Goal: Check status: Check status

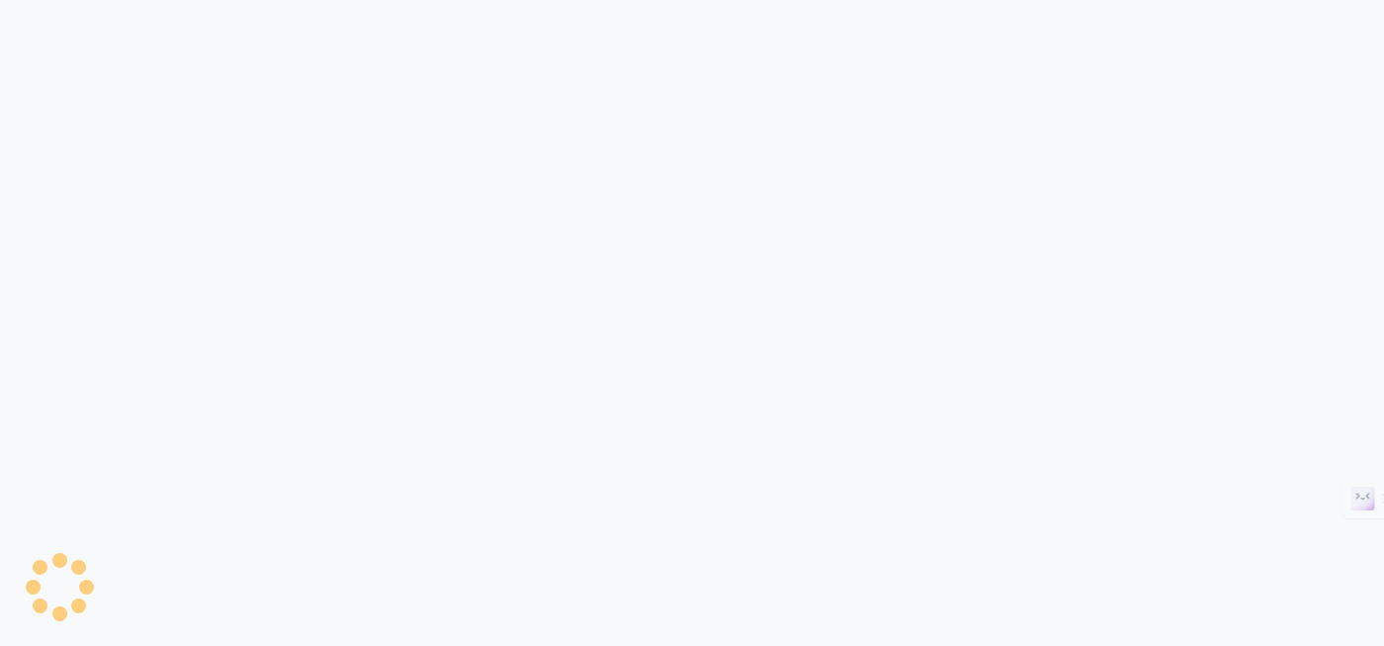
scroll to position [1014, 0]
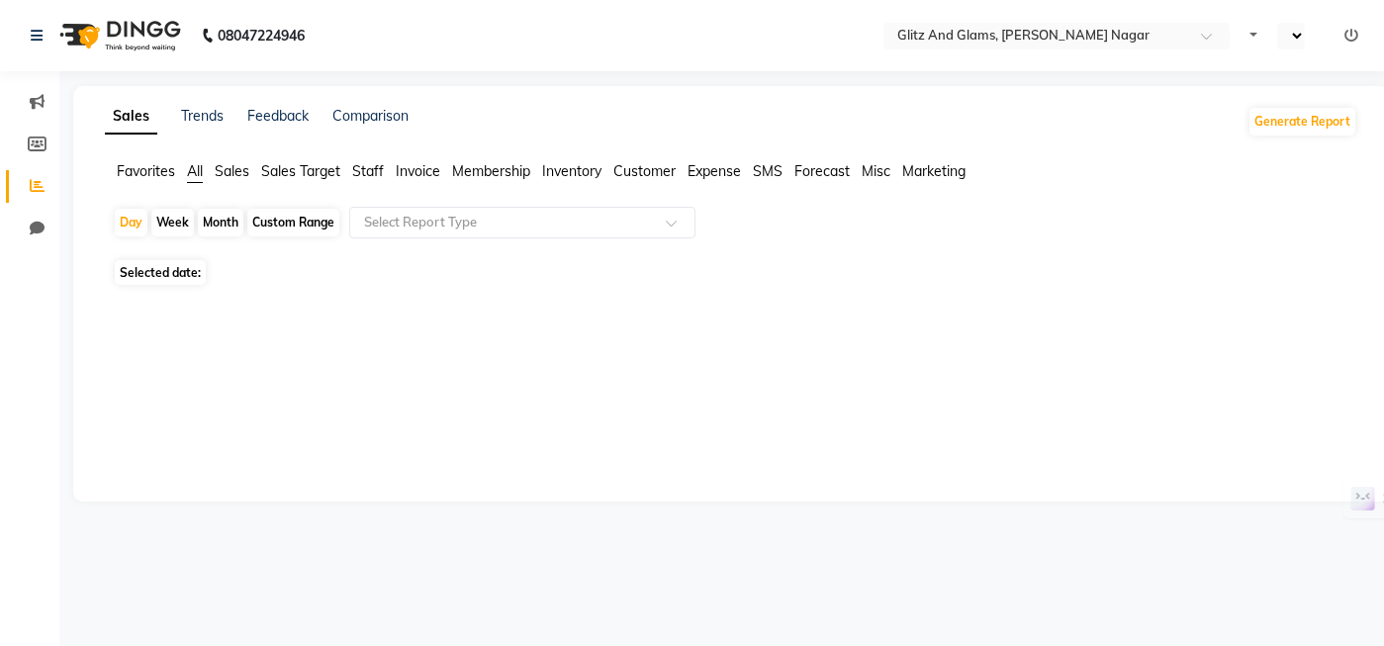
select select "en"
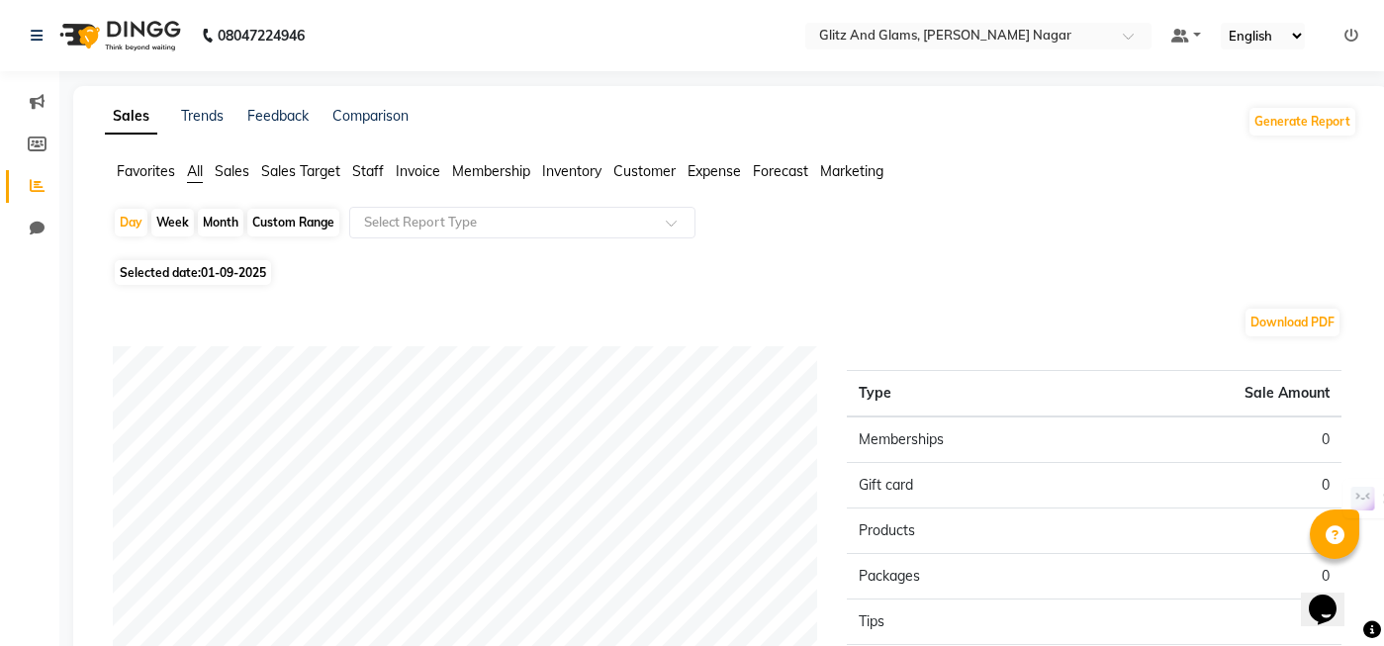
click at [312, 222] on div "Custom Range" at bounding box center [293, 223] width 92 height 28
select select "9"
select select "2025"
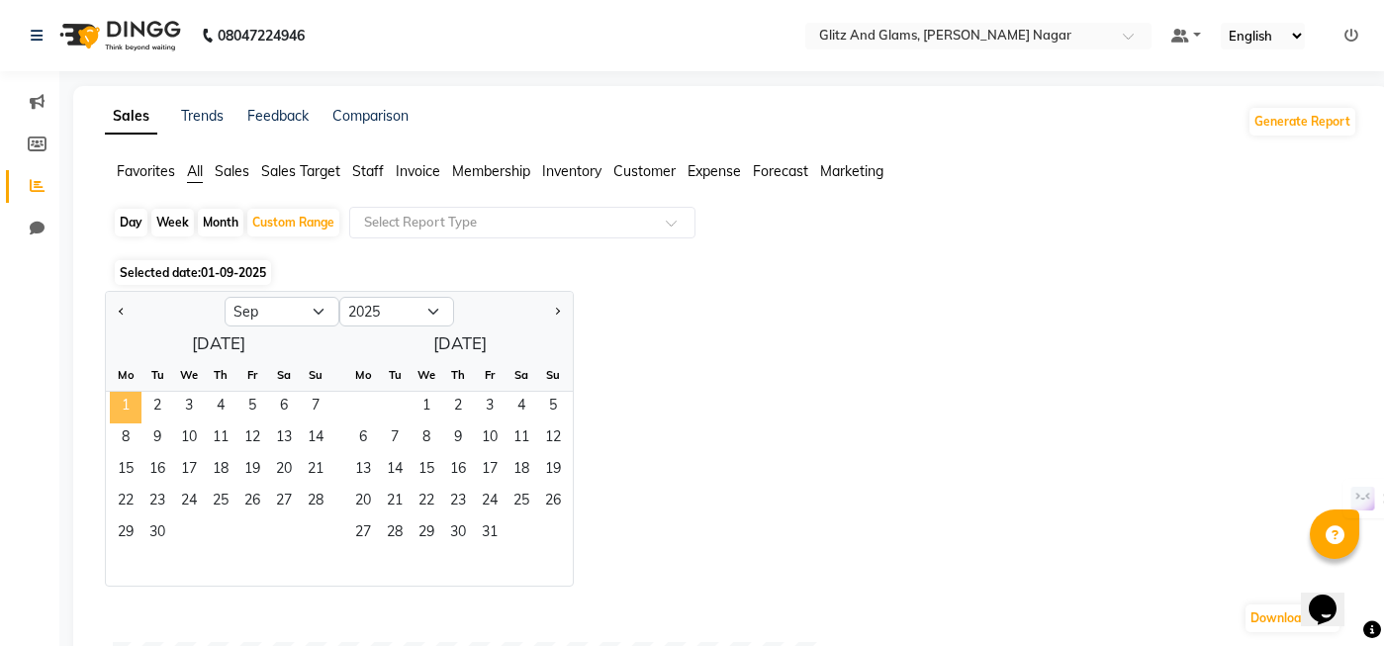
click at [131, 410] on span "1" at bounding box center [126, 408] width 32 height 32
click at [361, 294] on div "Jan Feb Mar Apr May Jun [DATE] Aug Sep Oct Nov [DATE] 2016 2017 2018 2019 2020 …" at bounding box center [339, 310] width 467 height 36
click at [306, 309] on select "Jan Feb Mar Apr May Jun [DATE] Aug Sep Oct Nov Dec" at bounding box center [282, 312] width 115 height 30
select select "8"
click at [225, 297] on select "Jan Feb Mar Apr May Jun [DATE] Aug Sep Oct Nov Dec" at bounding box center [282, 312] width 115 height 30
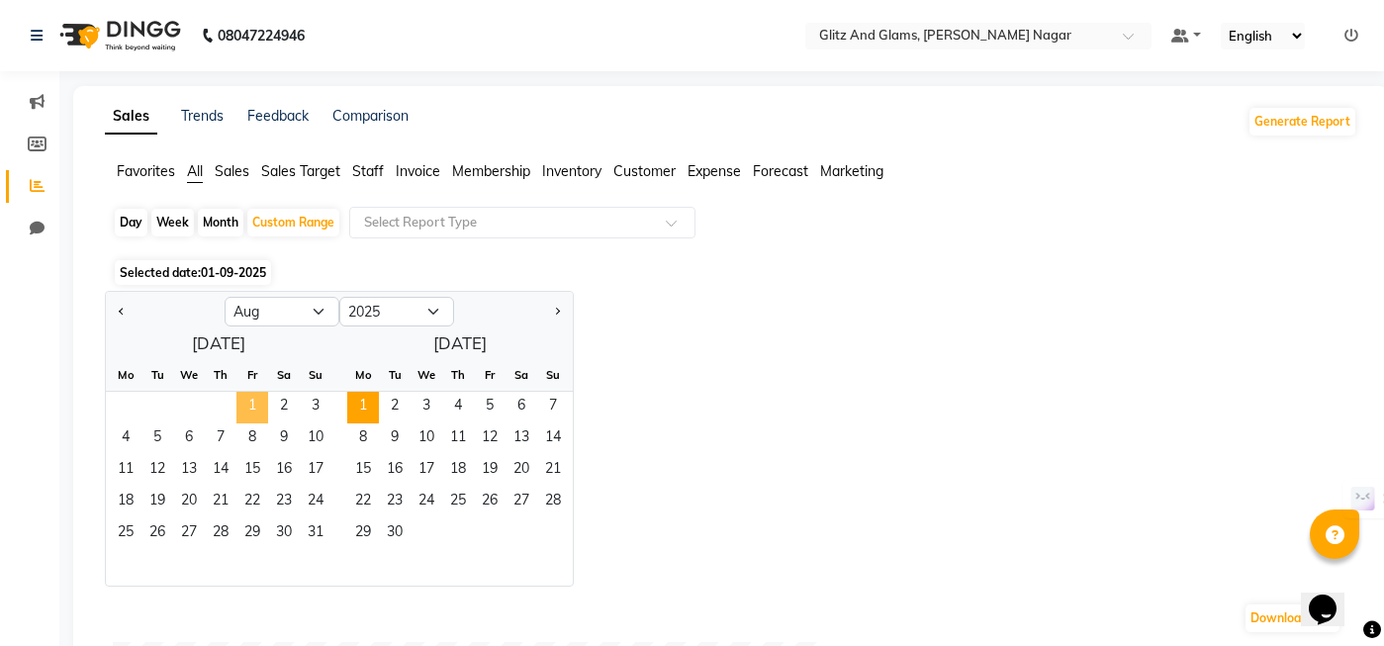
click at [243, 397] on span "1" at bounding box center [252, 408] width 32 height 32
click at [327, 535] on span "31" at bounding box center [316, 534] width 32 height 32
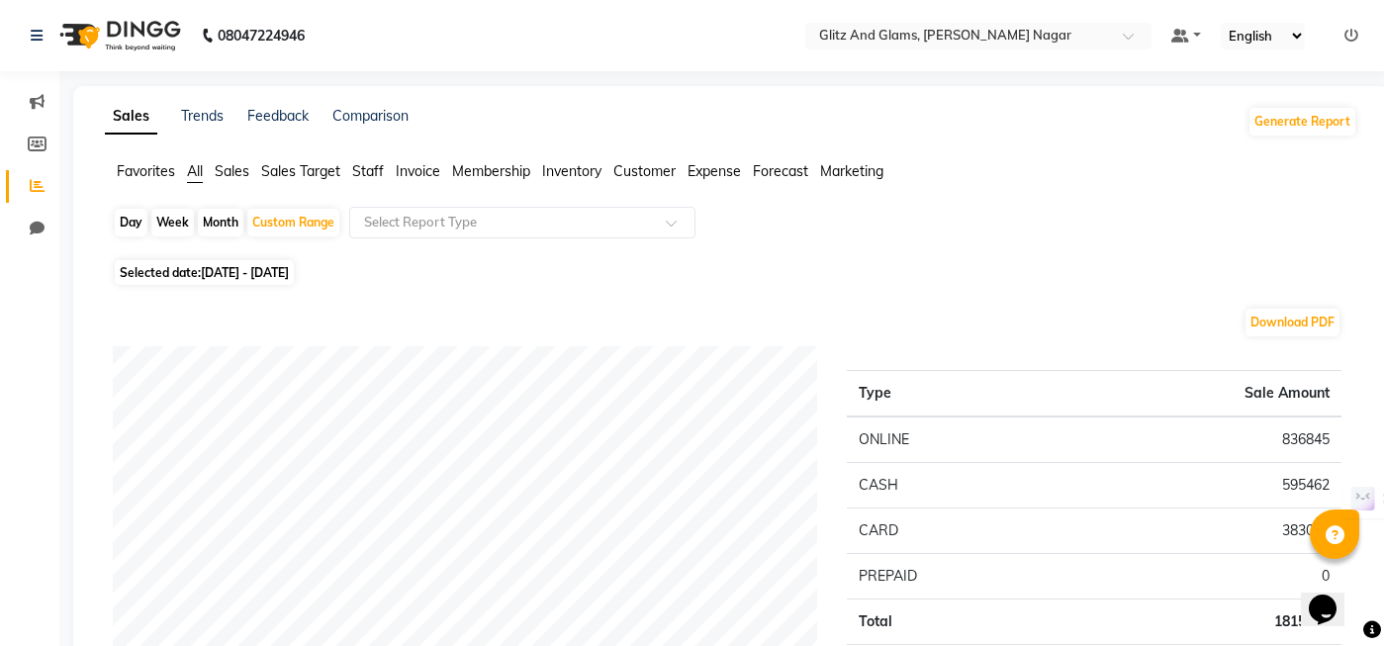
click at [126, 239] on div "Day Week Month Custom Range Select Report Type" at bounding box center [731, 230] width 1237 height 47
click at [131, 230] on div "Day" at bounding box center [131, 223] width 33 height 28
select select "8"
select select "2025"
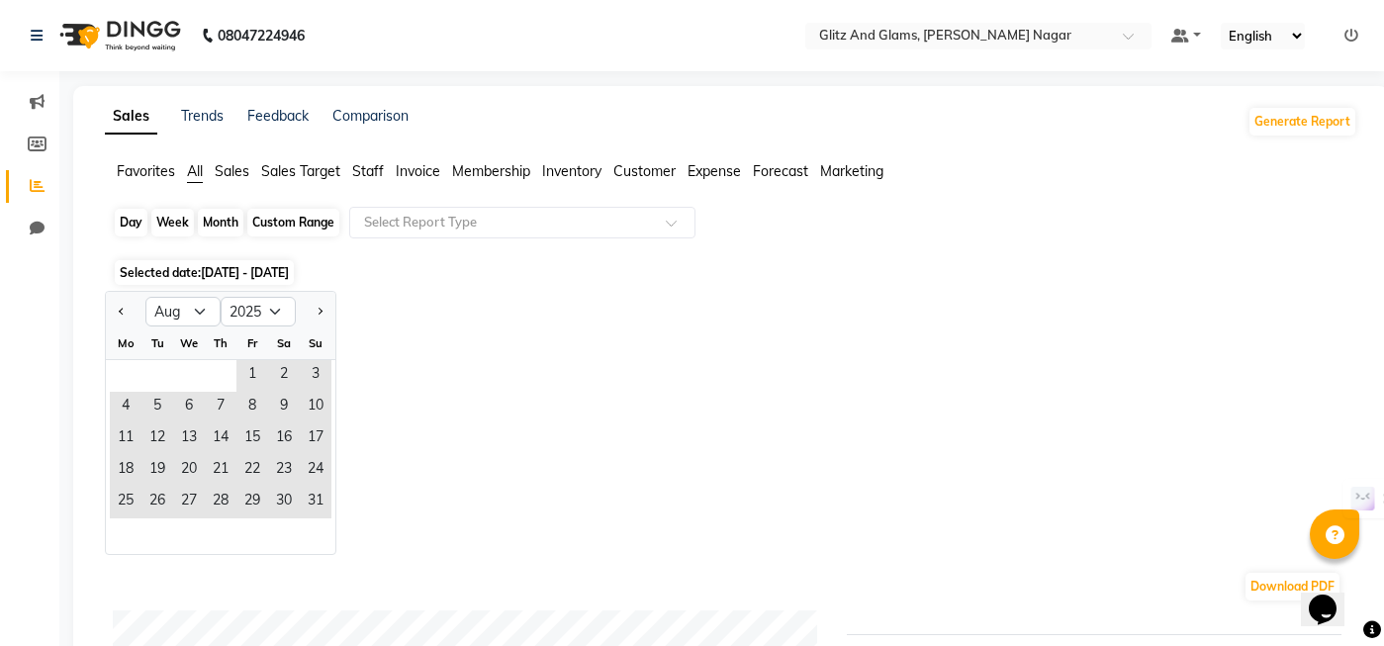
click at [120, 219] on div "Day" at bounding box center [131, 223] width 33 height 28
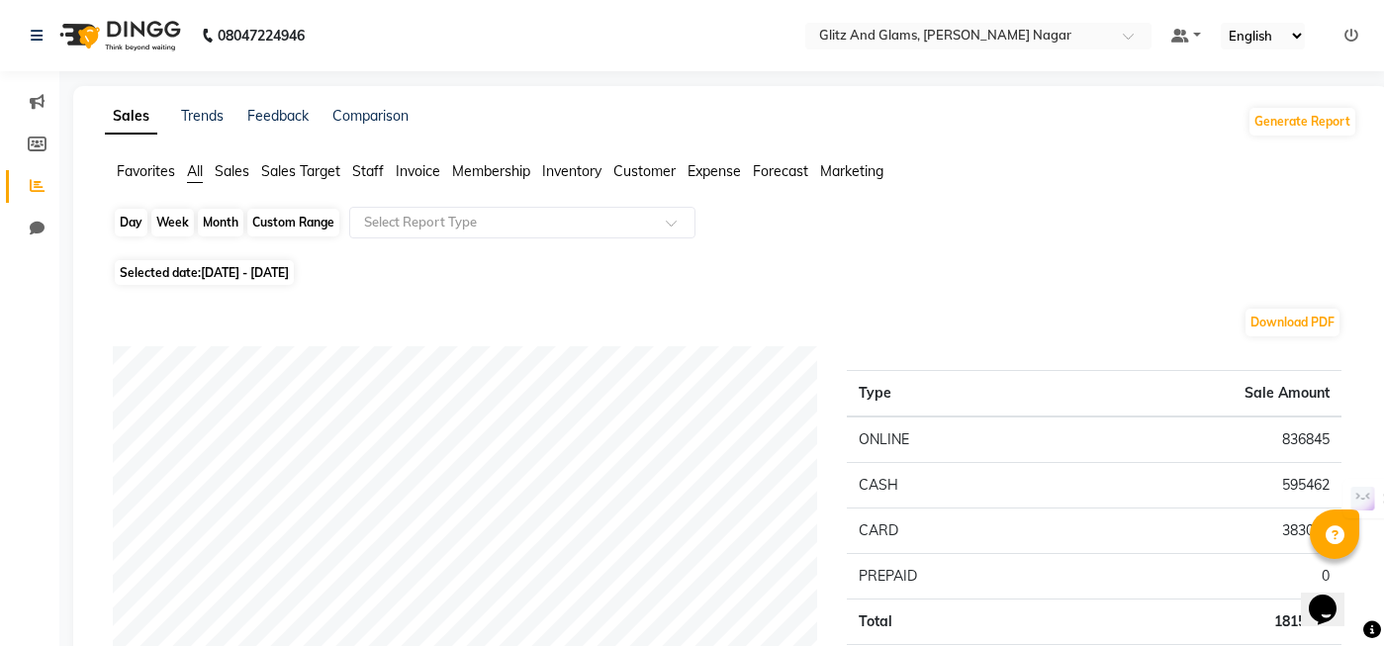
click at [126, 226] on div "Day" at bounding box center [131, 223] width 33 height 28
select select "8"
select select "2025"
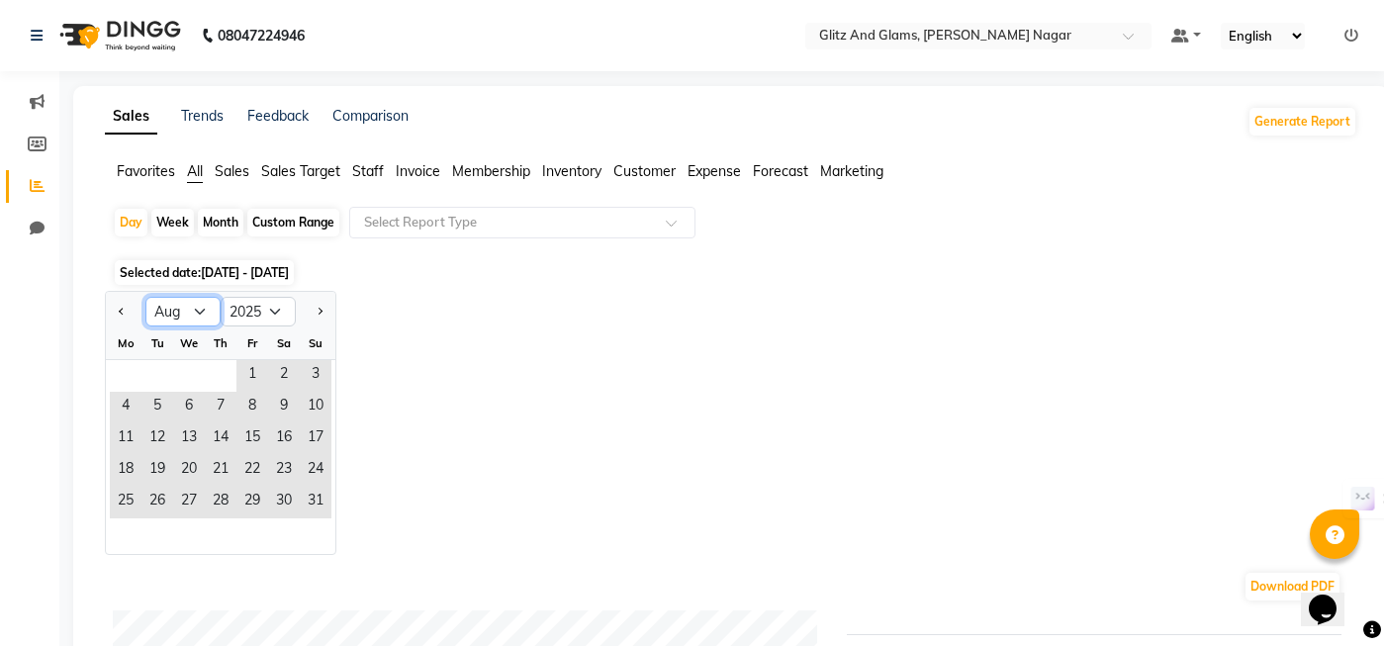
click at [174, 312] on select "Jan Feb Mar Apr May Jun [DATE] Aug Sep Oct Nov Dec" at bounding box center [182, 312] width 75 height 30
click at [188, 306] on select "Jan Feb Mar Apr May Jun [DATE] Aug Sep Oct Nov Dec" at bounding box center [182, 312] width 75 height 30
click at [127, 230] on div "Day" at bounding box center [131, 223] width 33 height 28
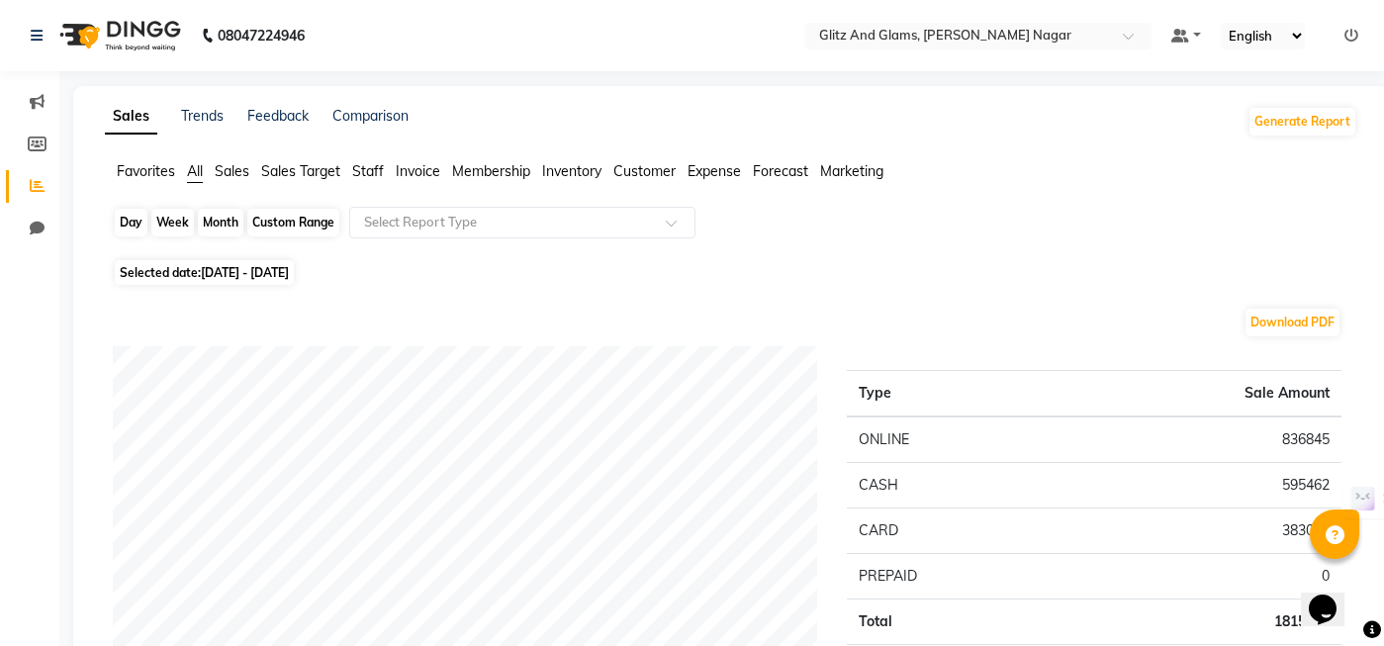
click at [131, 231] on div "Day" at bounding box center [131, 223] width 33 height 28
select select "8"
select select "2025"
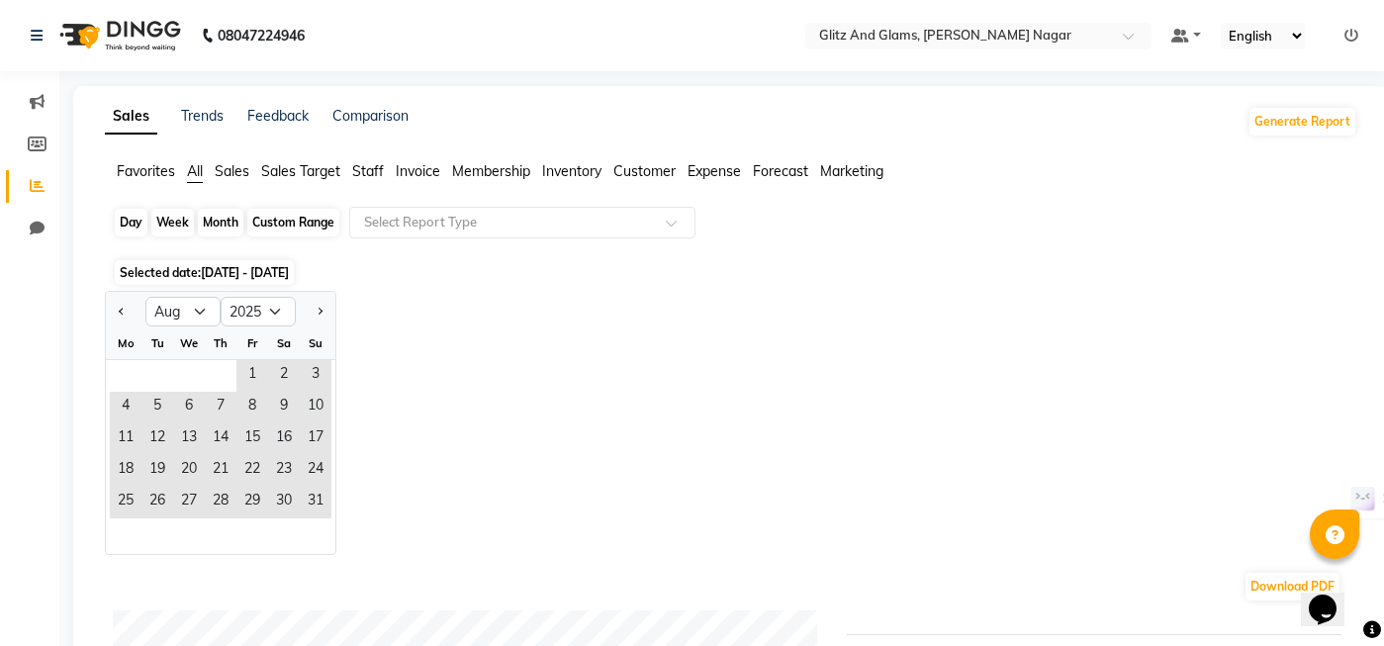
click at [131, 231] on div "Day" at bounding box center [131, 223] width 33 height 28
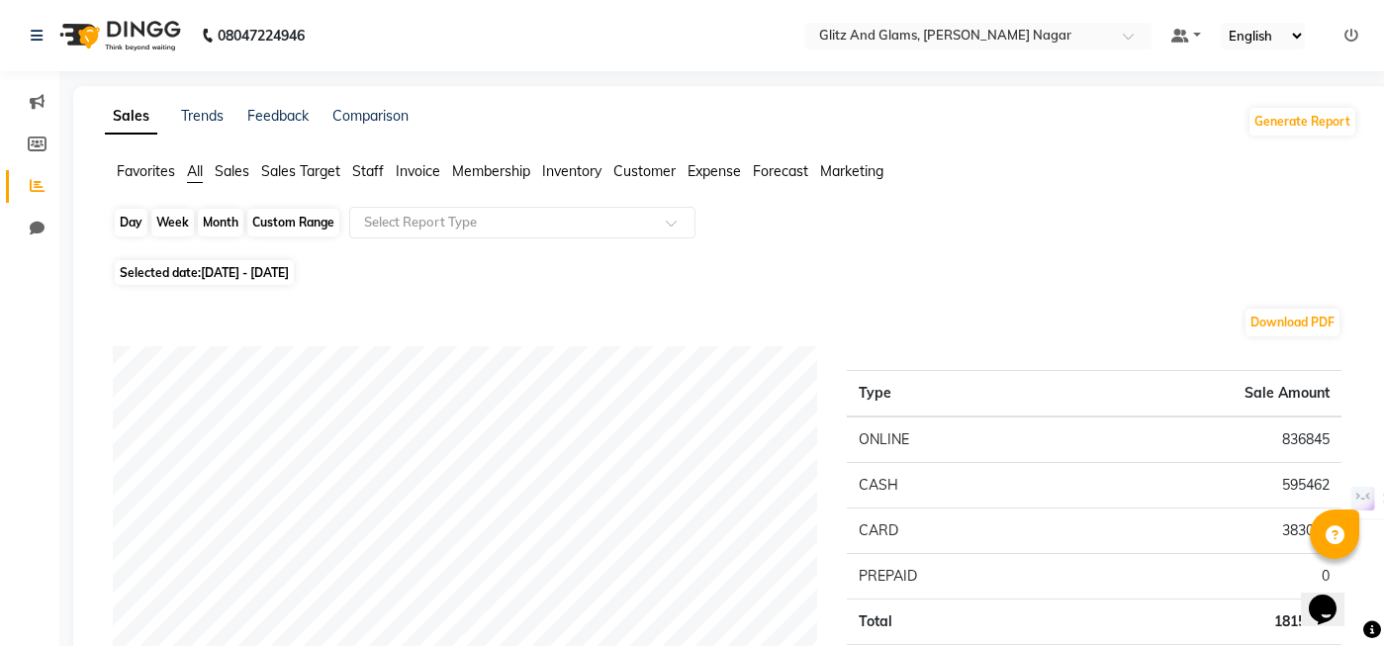
click at [145, 231] on div "Day" at bounding box center [131, 223] width 33 height 28
select select "8"
select select "2025"
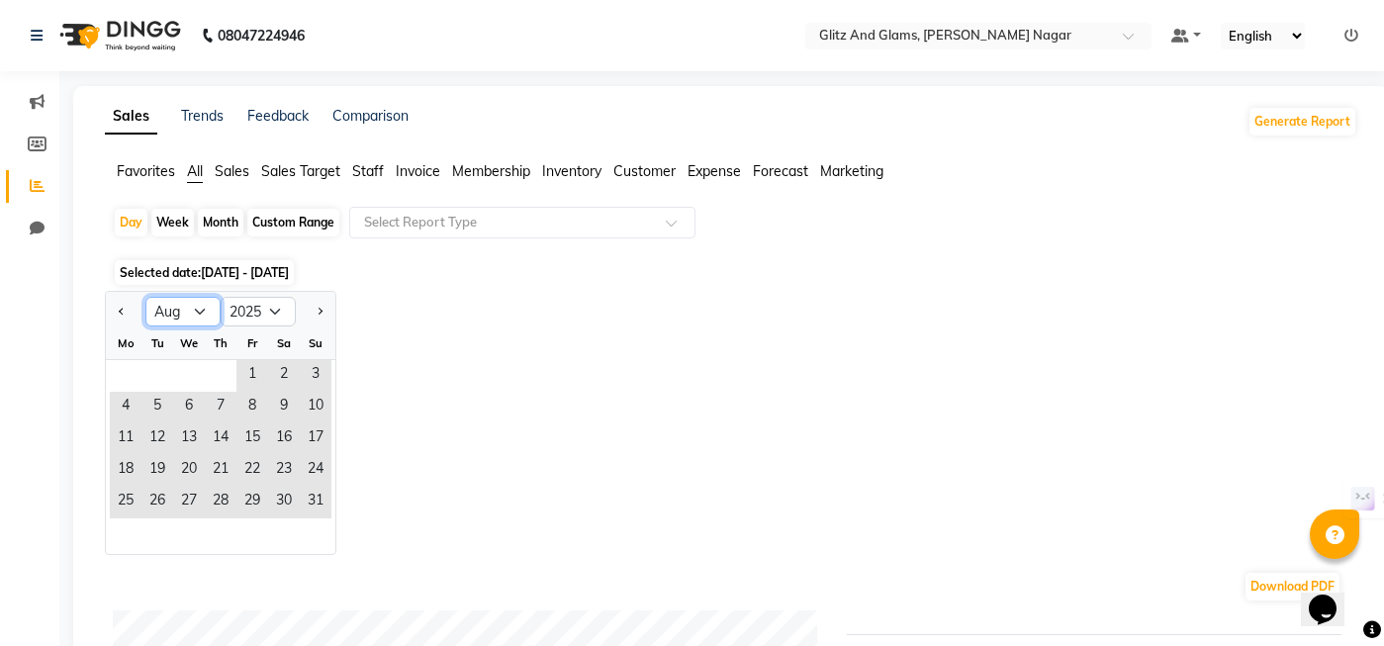
click at [197, 311] on select "Jan Feb Mar Apr May Jun [DATE] Aug Sep Oct Nov Dec" at bounding box center [182, 312] width 75 height 30
select select "9"
click at [145, 297] on select "Jan Feb Mar Apr May Jun [DATE] Aug Sep Oct Nov Dec" at bounding box center [182, 312] width 75 height 30
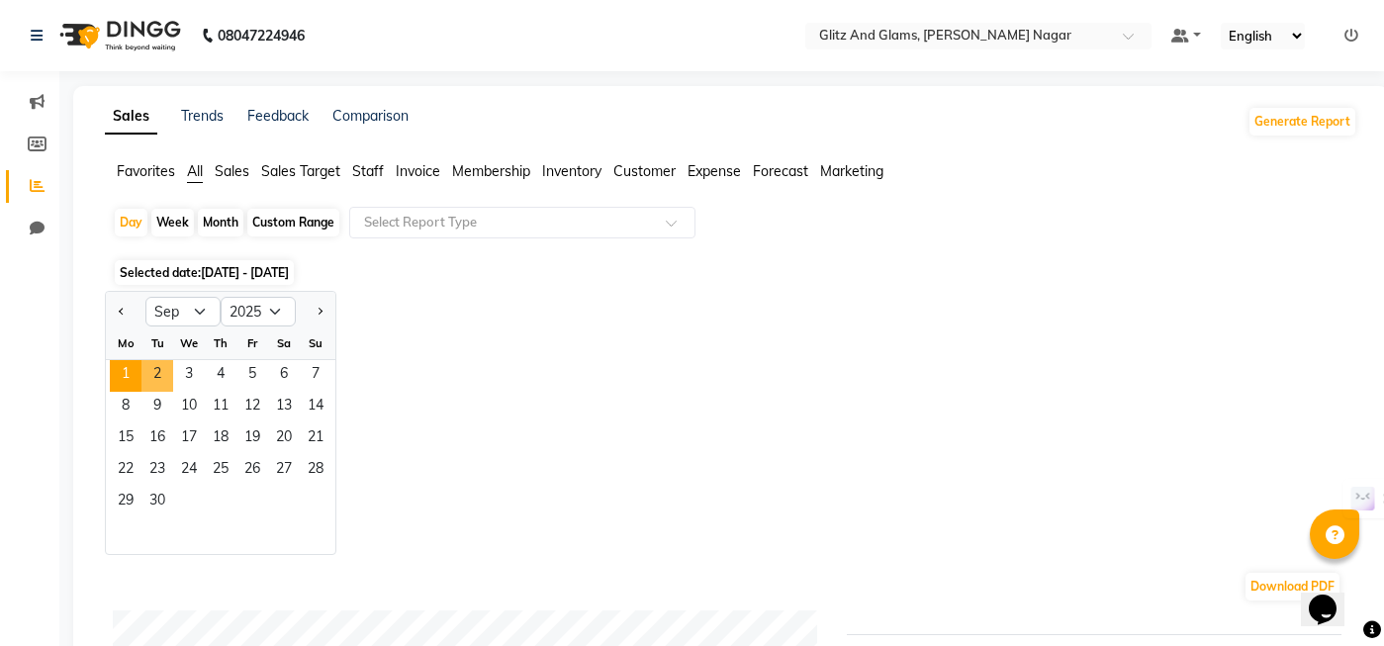
click at [110, 379] on span "1" at bounding box center [126, 376] width 32 height 32
click at [547, 353] on div "Jan Feb Mar Apr May Jun [DATE] Aug Sep Oct Nov [DATE] 2016 2017 2018 2019 2020 …" at bounding box center [731, 423] width 1252 height 264
